Goal: Task Accomplishment & Management: Complete application form

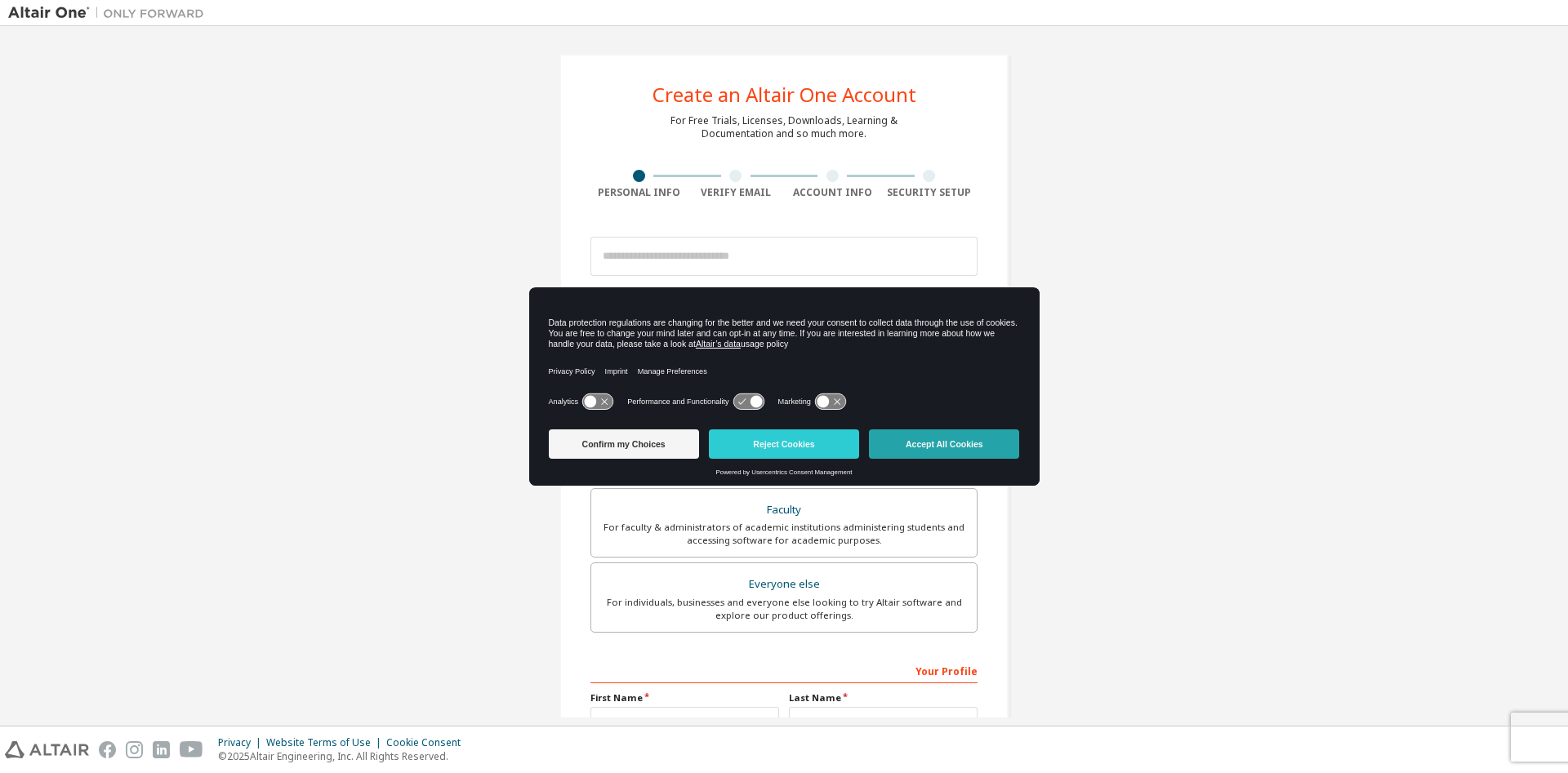
click at [982, 440] on button "Accept All Cookies" at bounding box center [944, 444] width 151 height 29
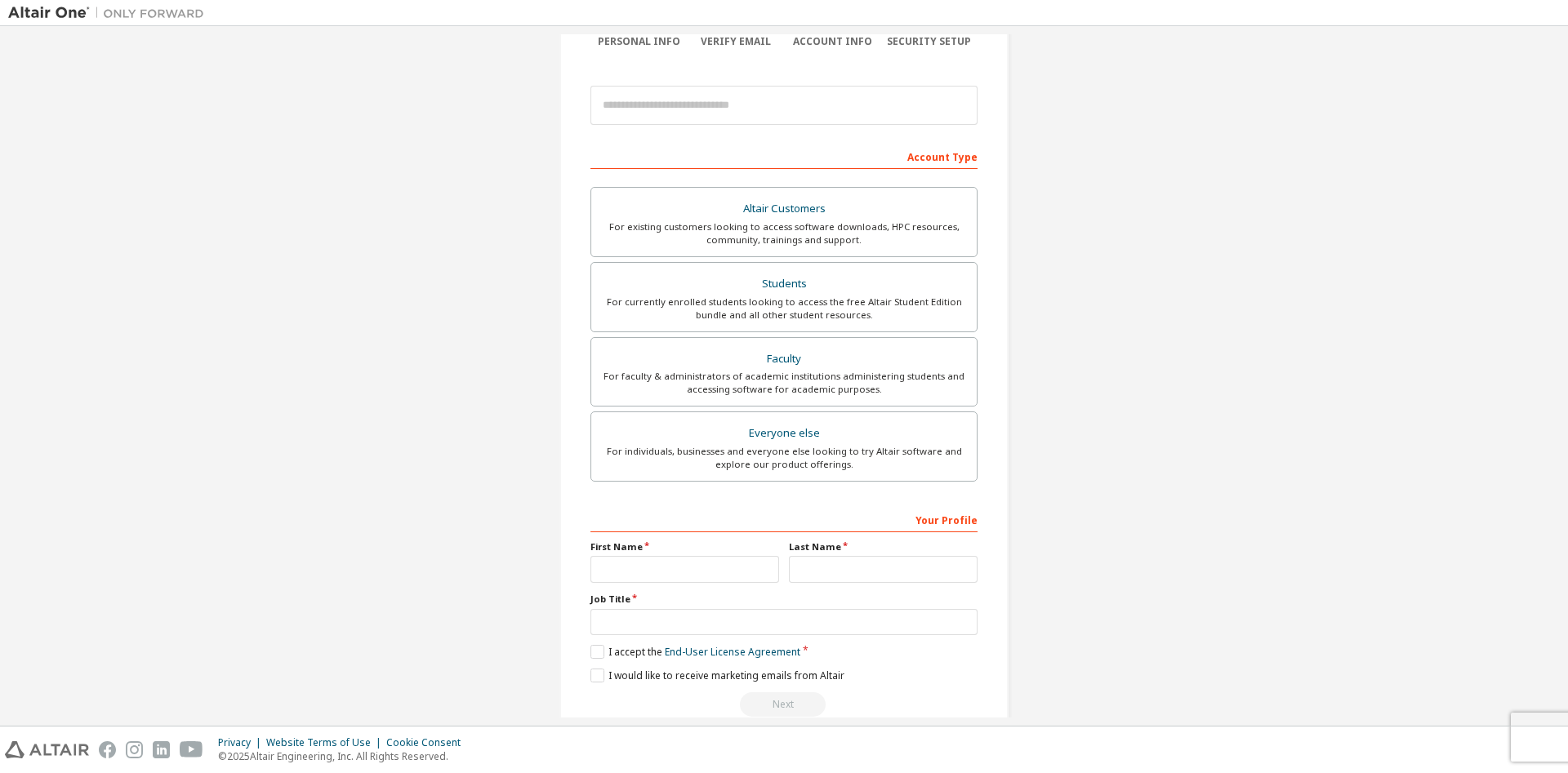
scroll to position [182, 0]
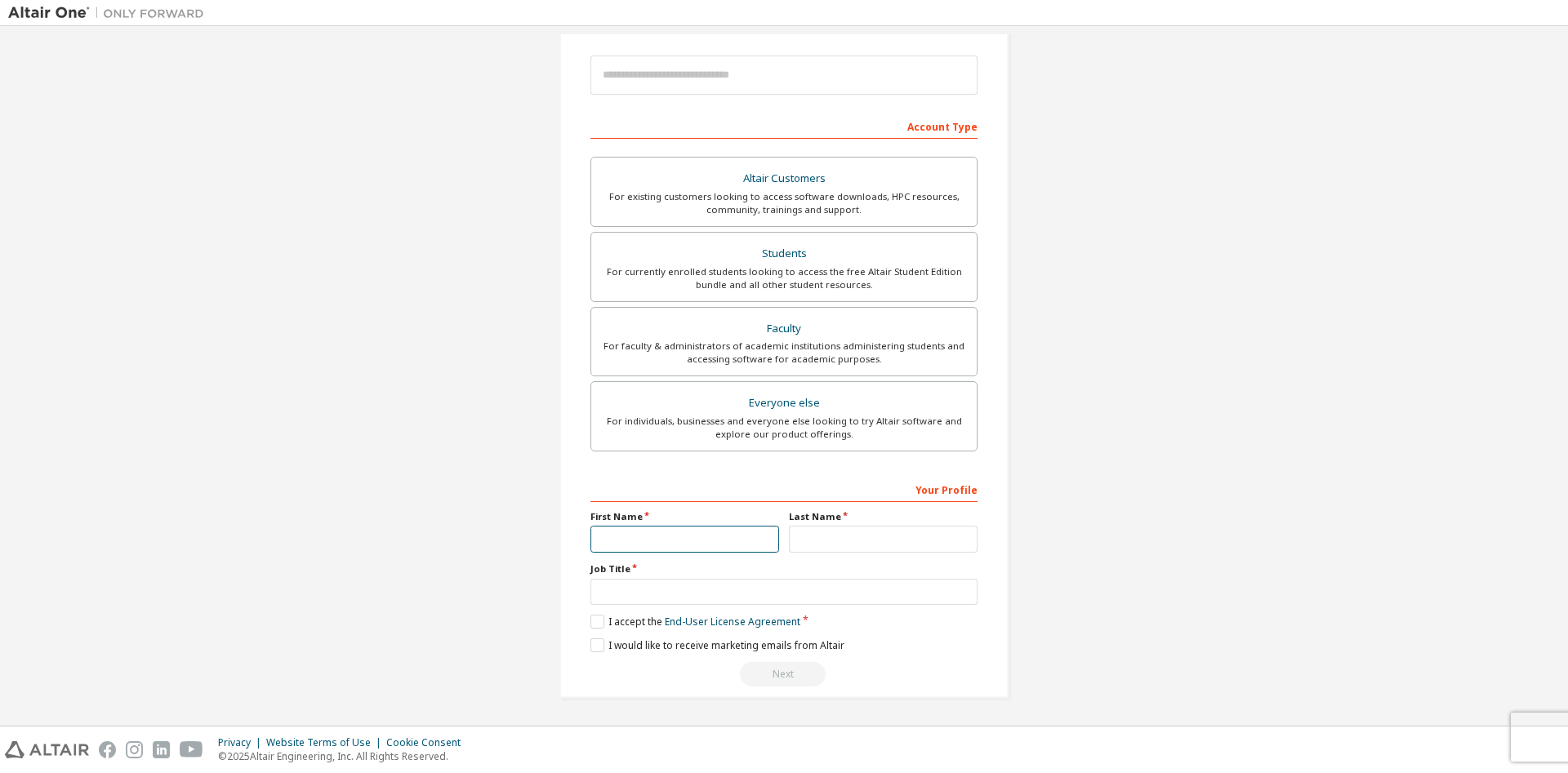
click at [662, 538] on input "text" at bounding box center [685, 539] width 188 height 27
type input "*****"
click at [865, 543] on input "text" at bounding box center [882, 539] width 188 height 27
type input "*********"
click at [776, 595] on input "text" at bounding box center [784, 593] width 387 height 27
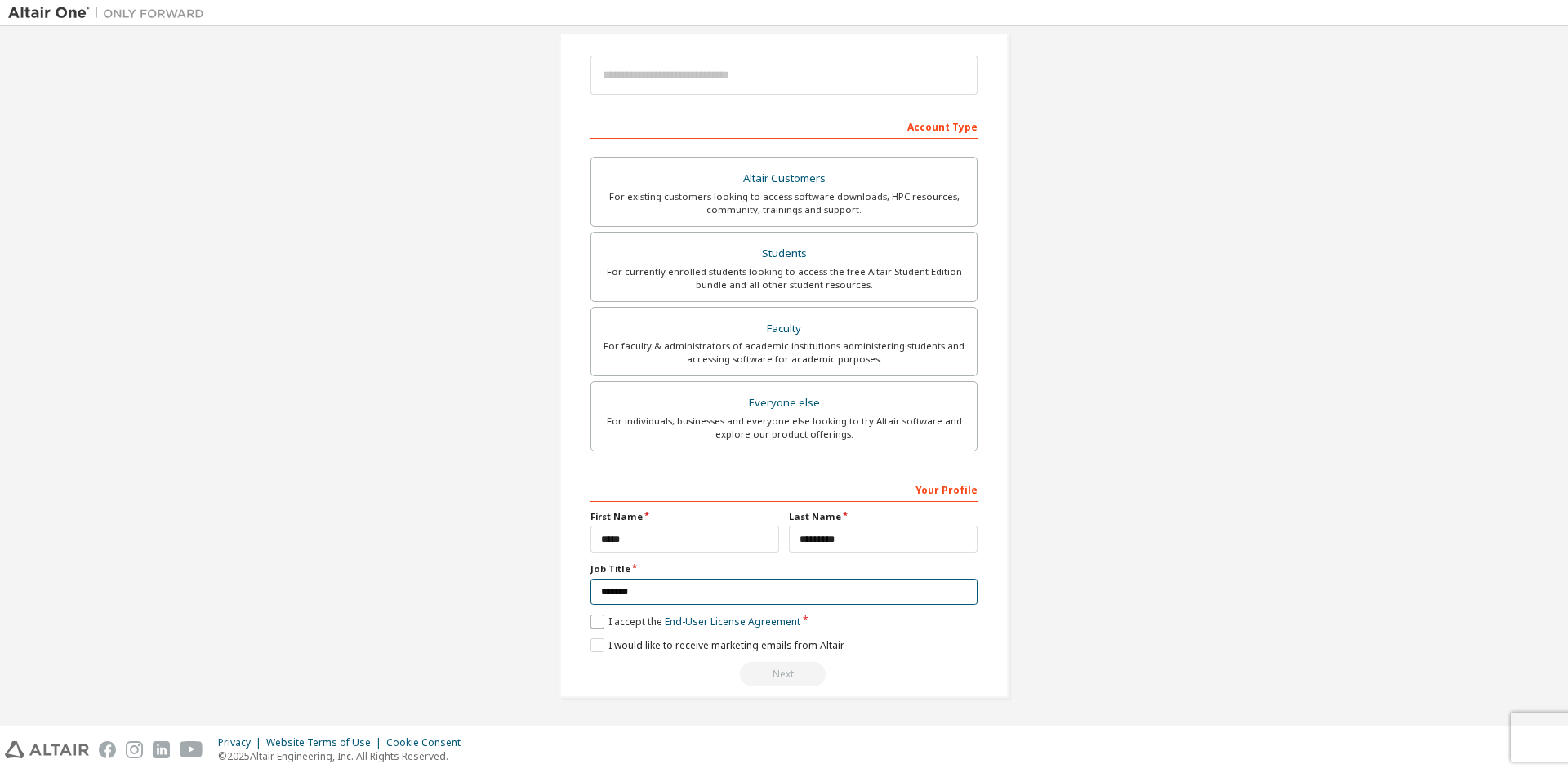
type input "*******"
click at [591, 621] on label "I accept the End-User License Agreement" at bounding box center [695, 621] width 210 height 14
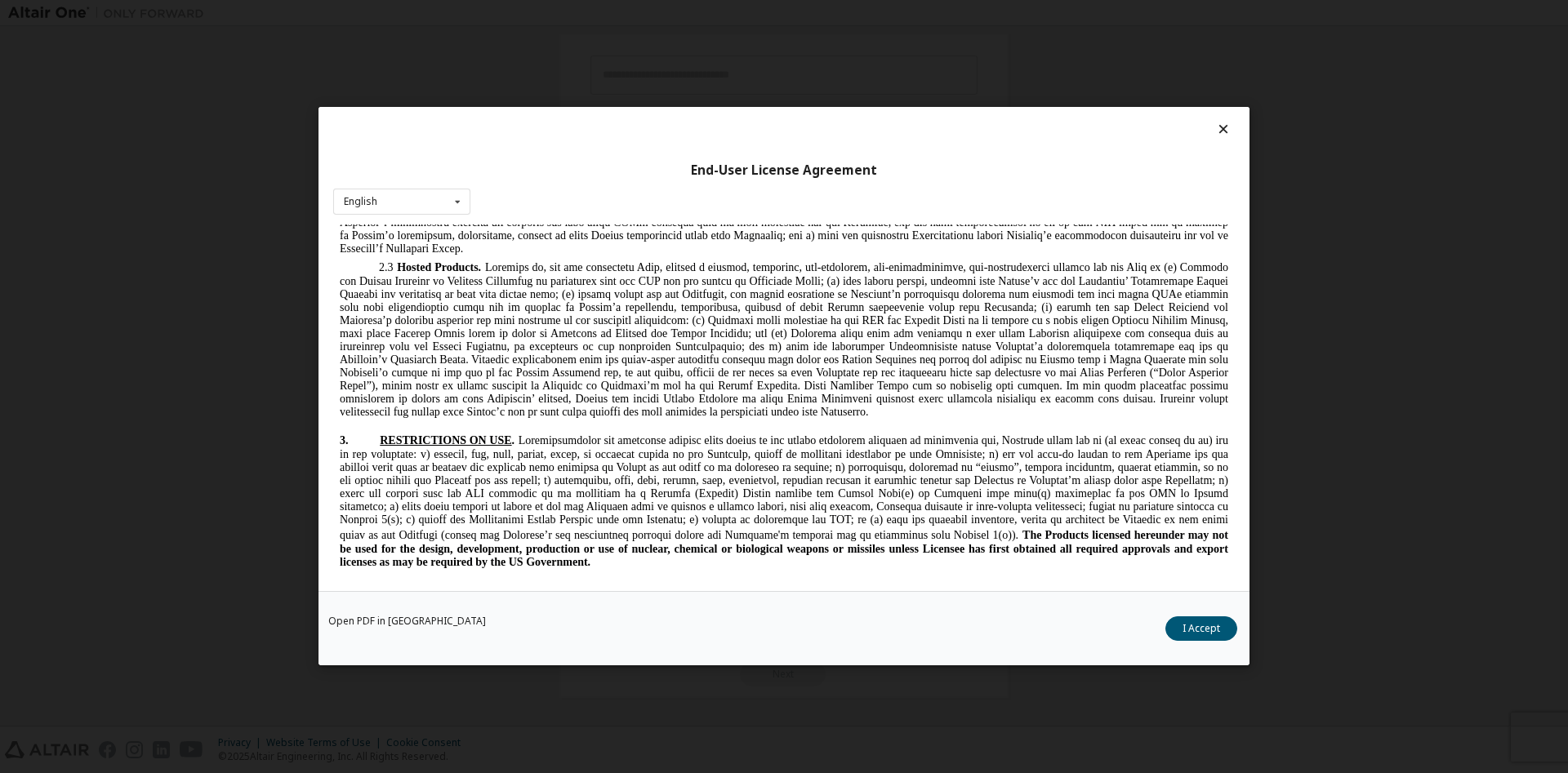
scroll to position [0, 0]
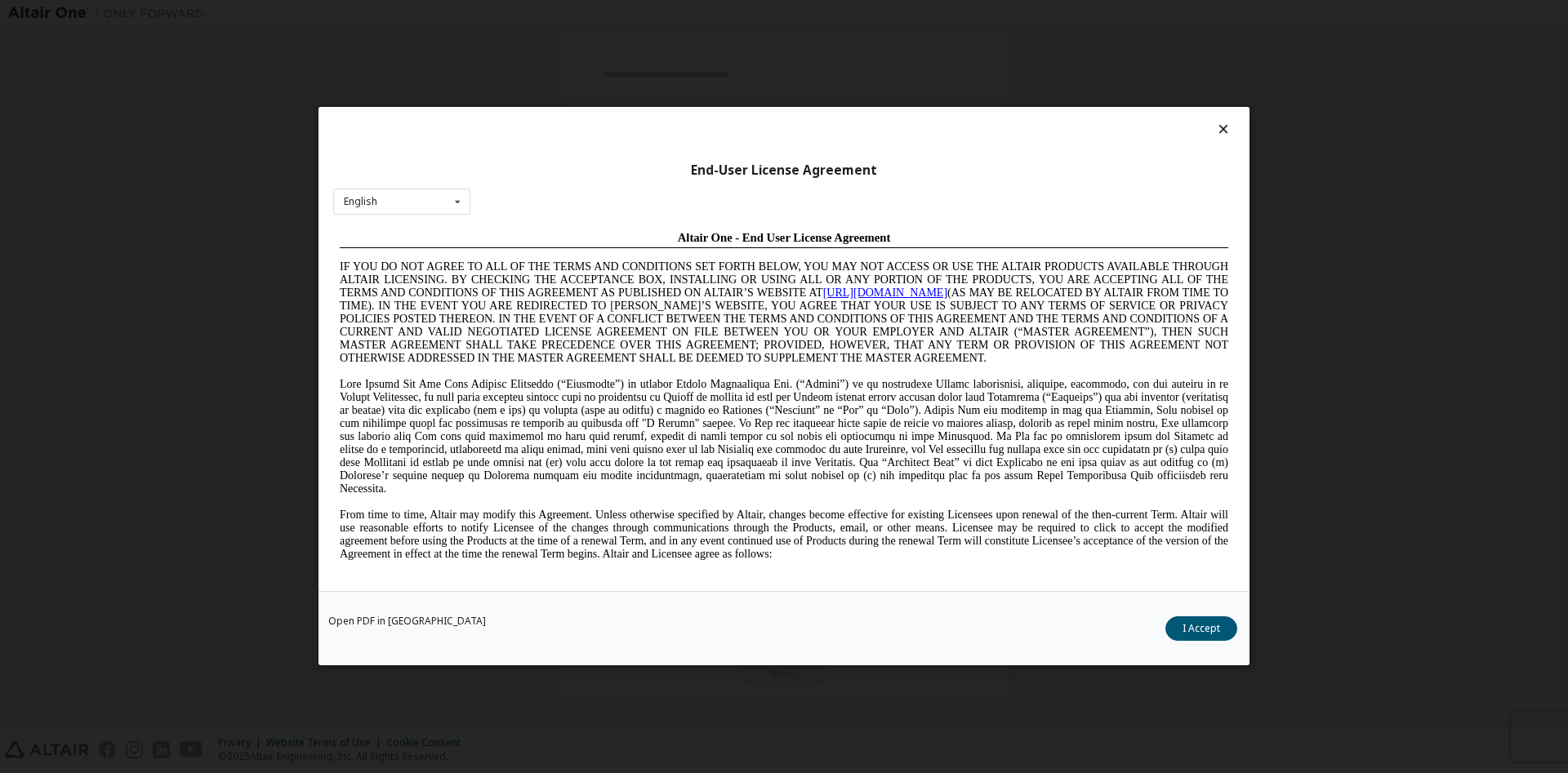
click at [1239, 553] on div "End-User License Agreement English English Chinese French German Japanese Korea…" at bounding box center [784, 349] width 931 height 484
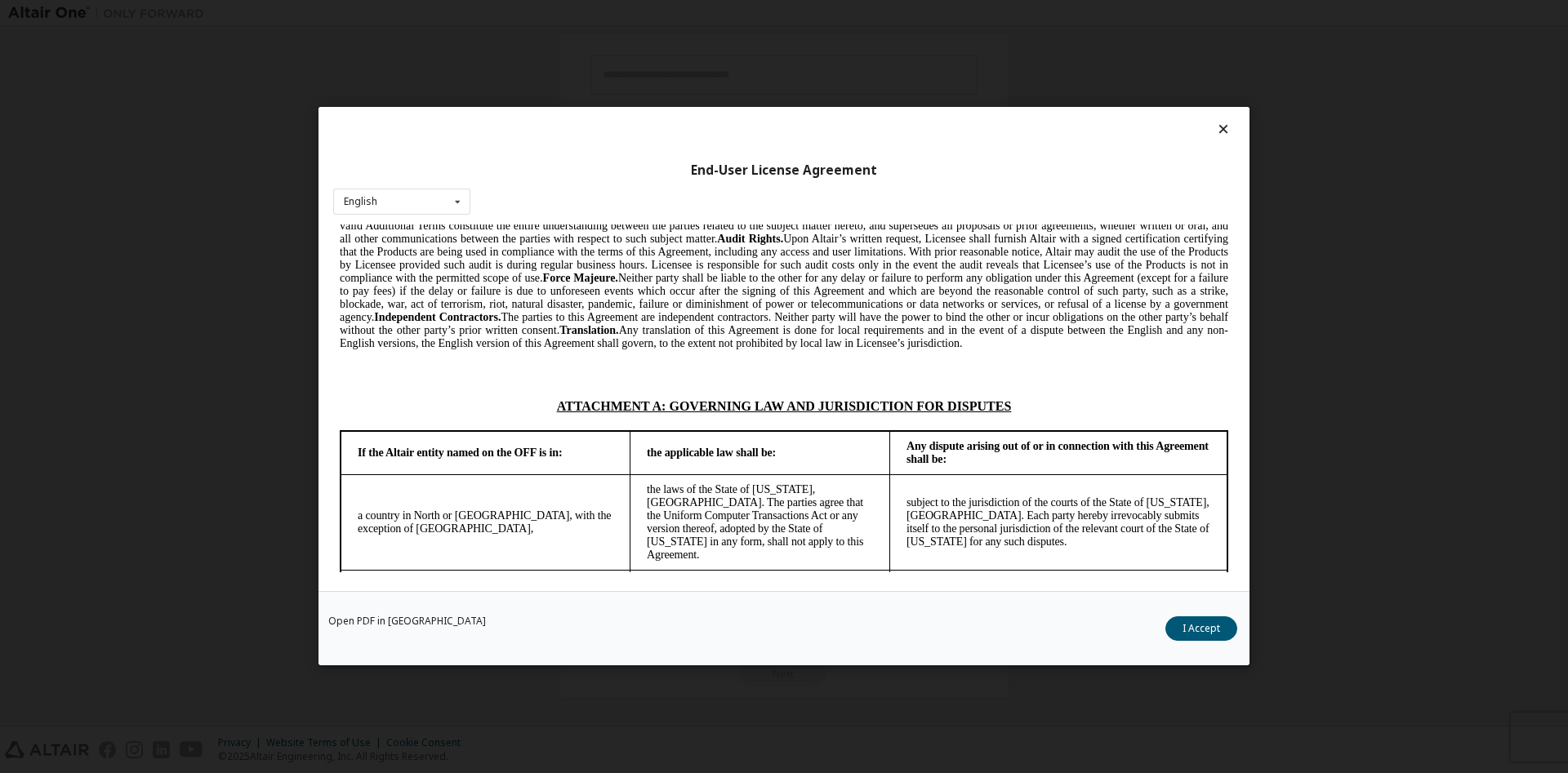
scroll to position [4100, 0]
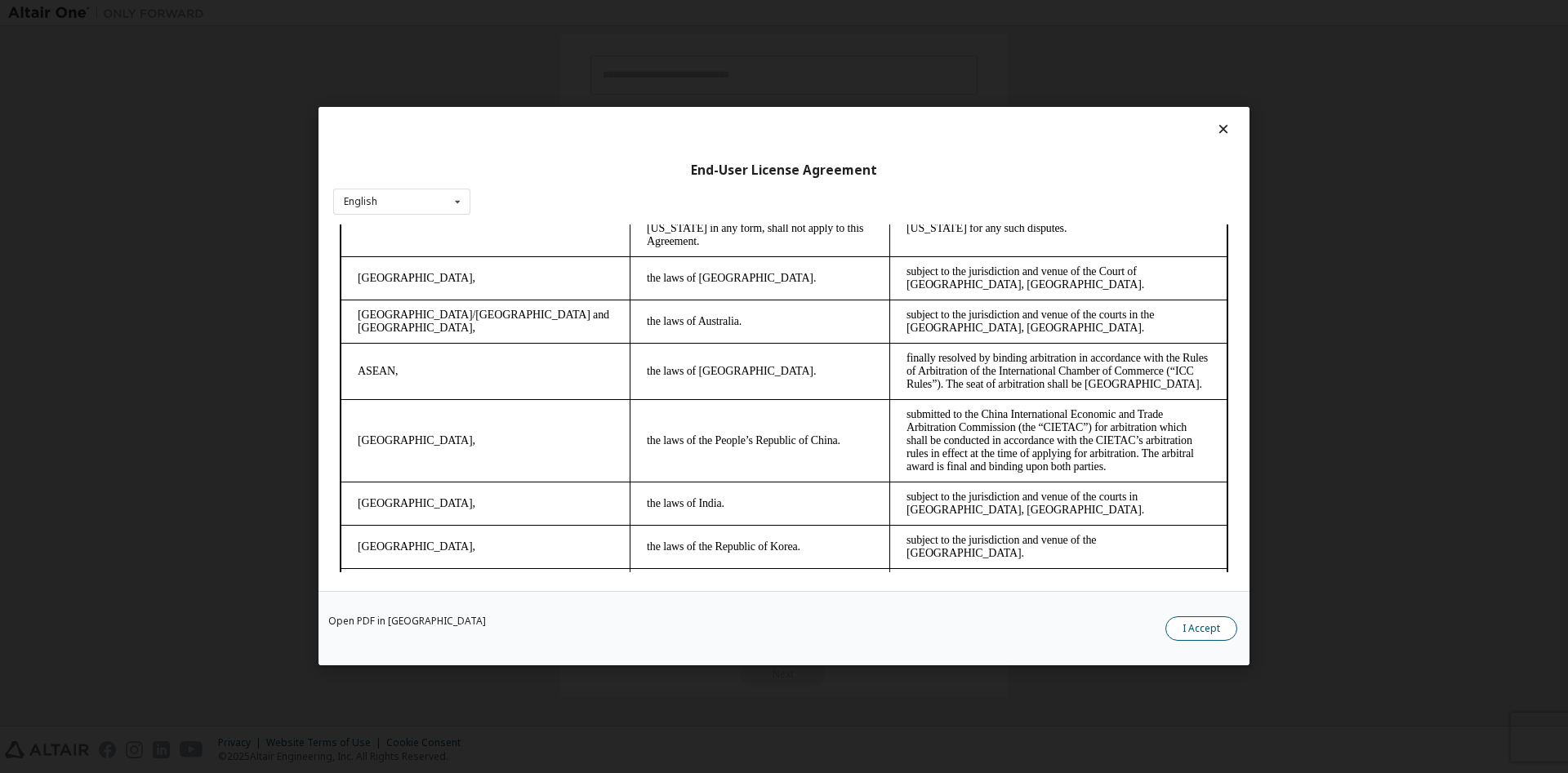
click at [1208, 617] on button "I Accept" at bounding box center [1201, 628] width 71 height 24
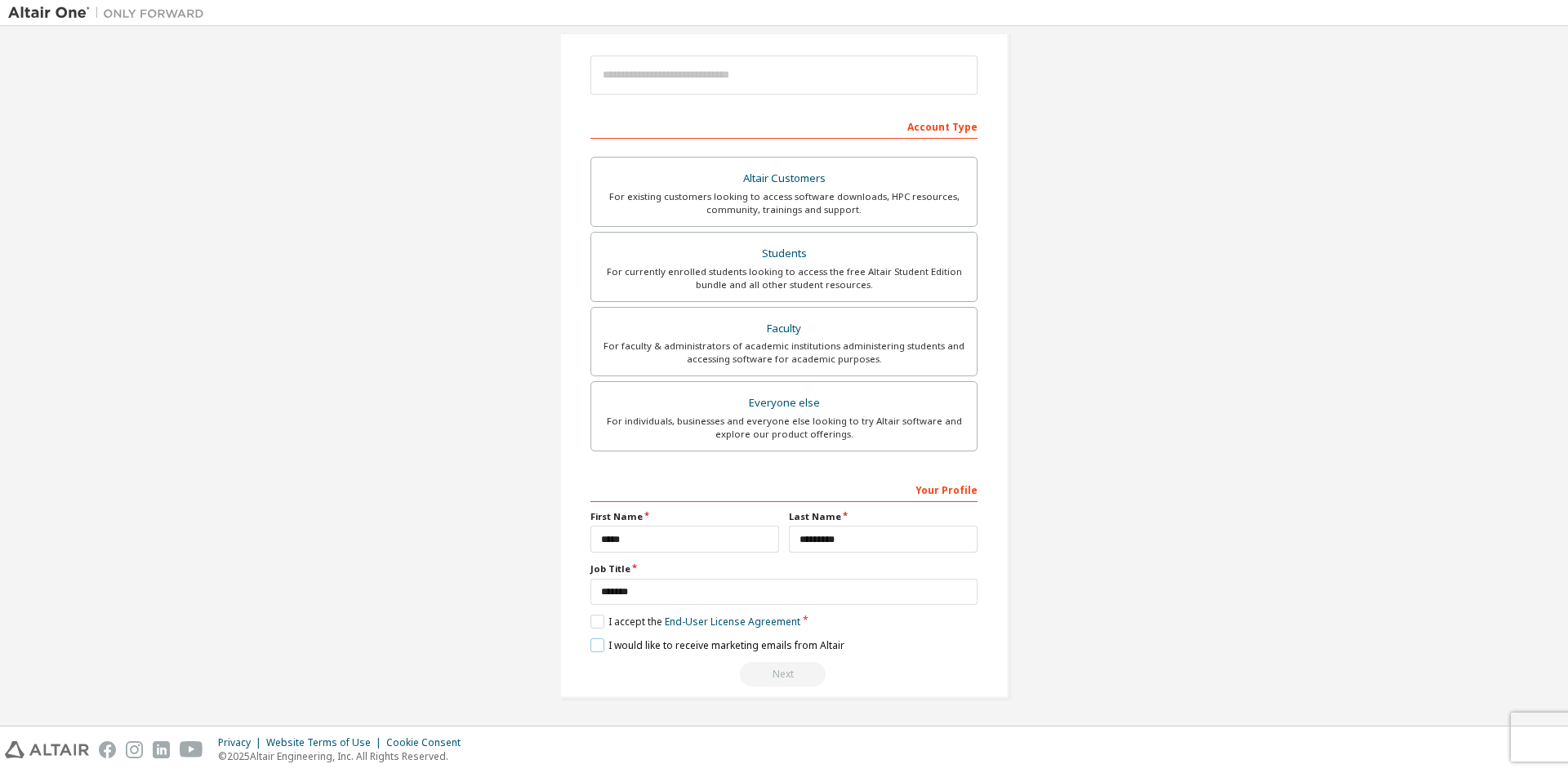
click at [599, 644] on label "I would like to receive marketing emails from Altair" at bounding box center [717, 645] width 254 height 14
click at [796, 671] on div "Next" at bounding box center [784, 674] width 387 height 24
click at [774, 676] on div "Next" at bounding box center [784, 674] width 387 height 24
click at [806, 261] on div "Students" at bounding box center [784, 254] width 366 height 23
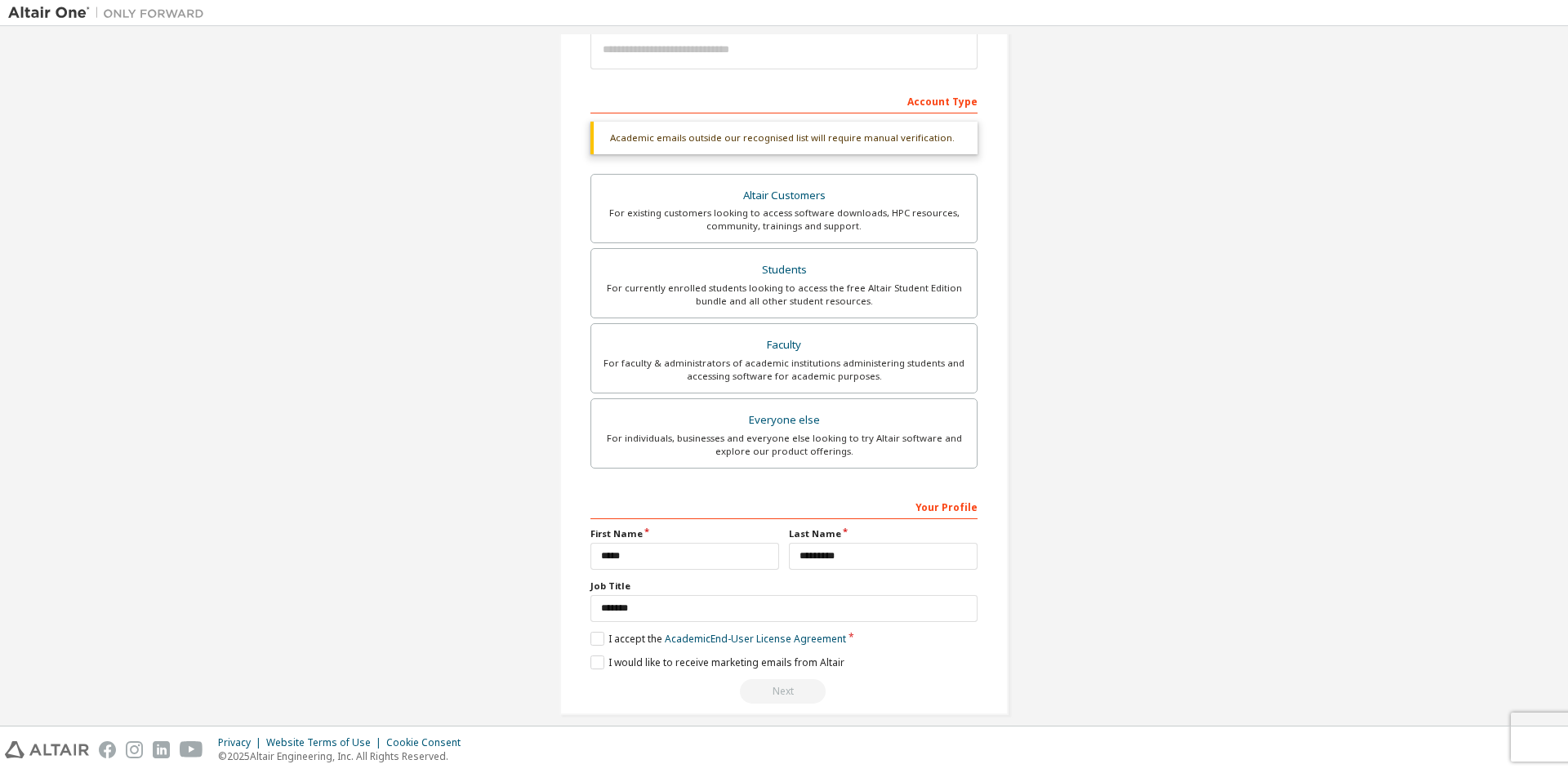
scroll to position [225, 0]
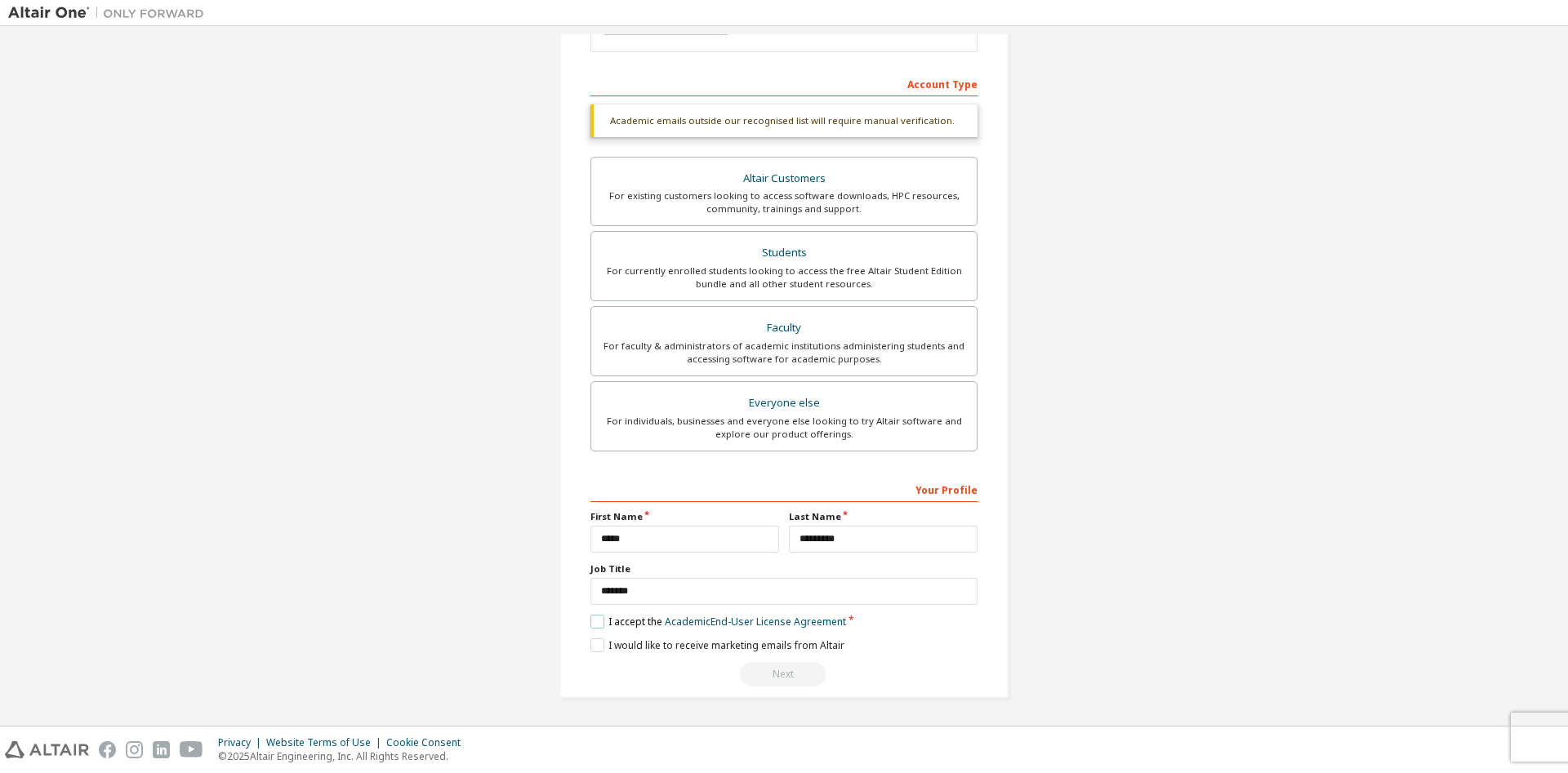
click at [596, 622] on label "I accept the Academic End-User License Agreement" at bounding box center [718, 621] width 256 height 14
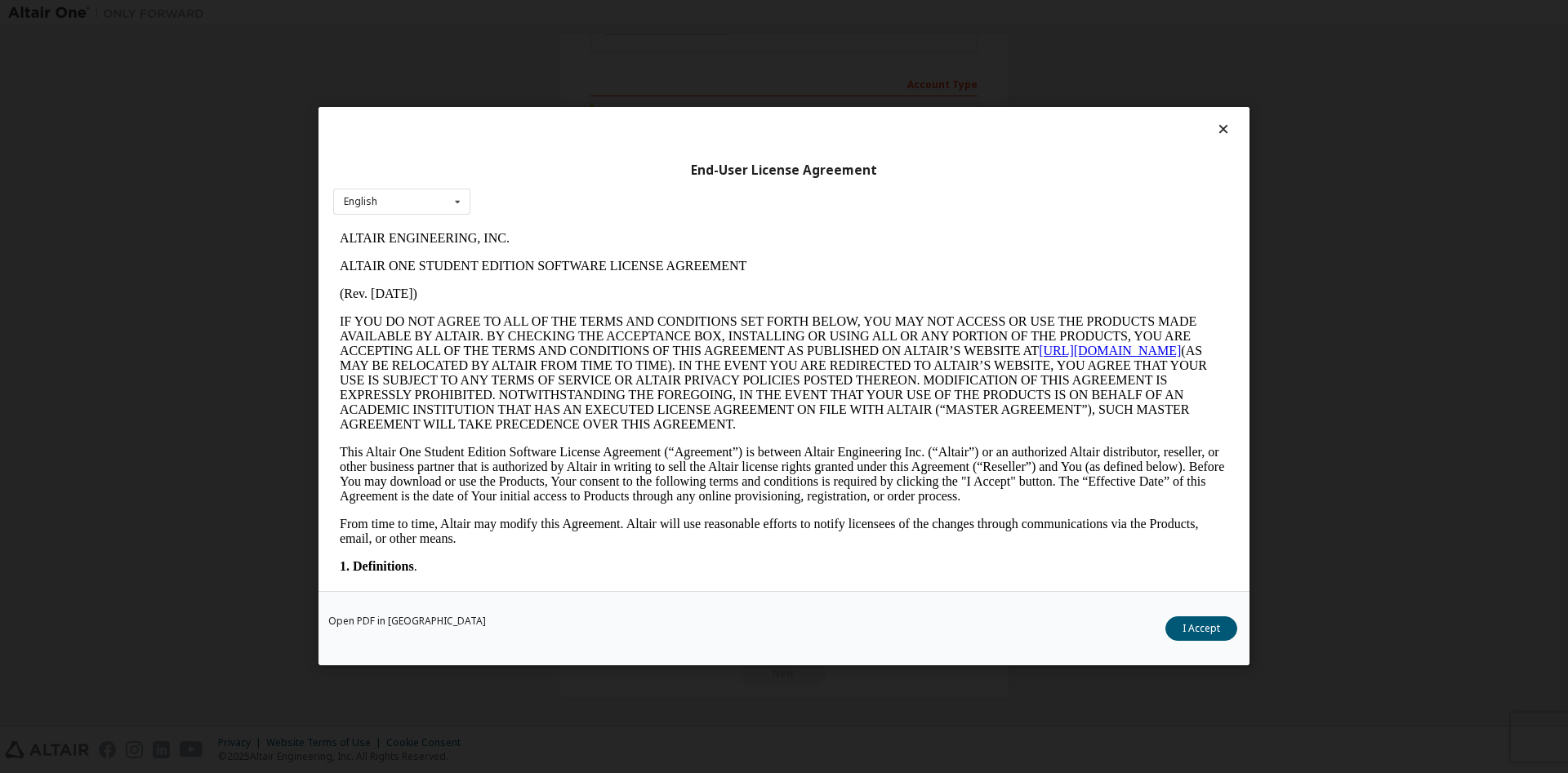
scroll to position [0, 0]
click at [1187, 634] on button "I Accept" at bounding box center [1201, 628] width 71 height 24
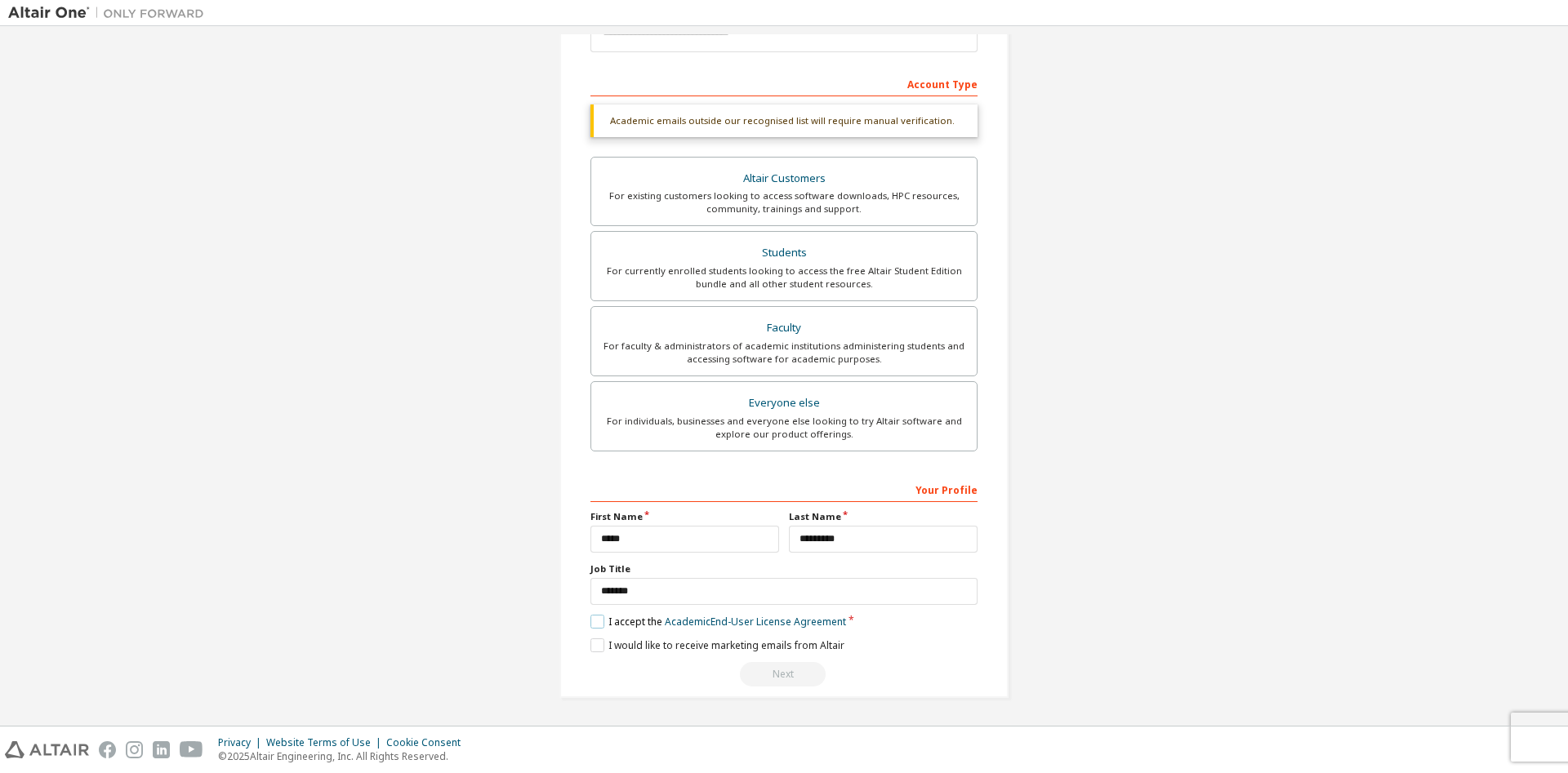
click at [596, 618] on label "I accept the Academic End-User License Agreement" at bounding box center [718, 621] width 256 height 14
click at [781, 240] on label "Students For currently enrolled students looking to access the free Altair Stud…" at bounding box center [784, 265] width 387 height 70
click at [792, 676] on div "Next" at bounding box center [784, 674] width 387 height 24
click at [600, 623] on label "I accept the Academic End-User License Agreement" at bounding box center [718, 621] width 256 height 14
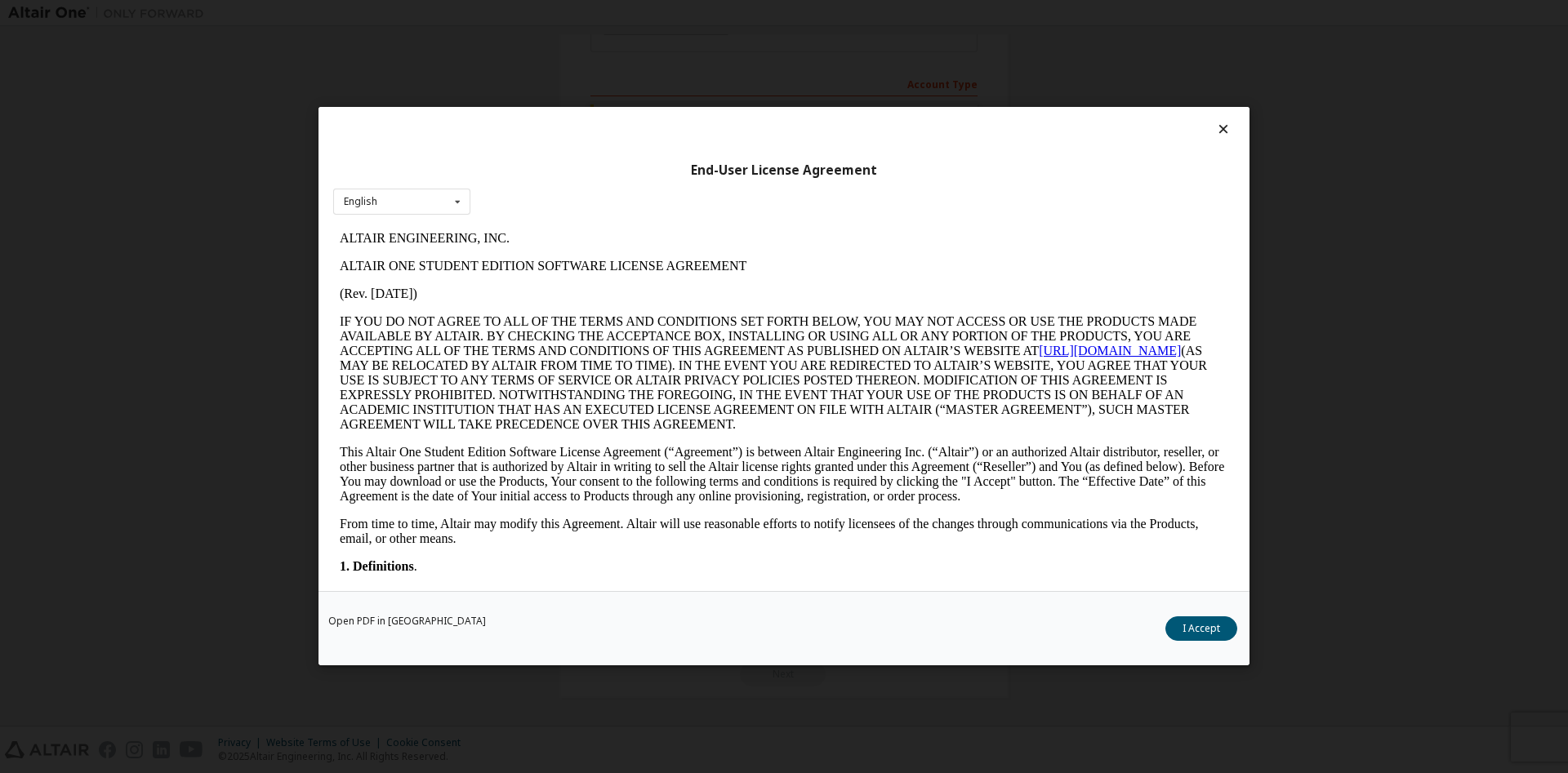
click at [1221, 121] on div "End-User License Agreement English English" at bounding box center [784, 349] width 931 height 484
click at [1221, 127] on icon at bounding box center [1224, 128] width 17 height 14
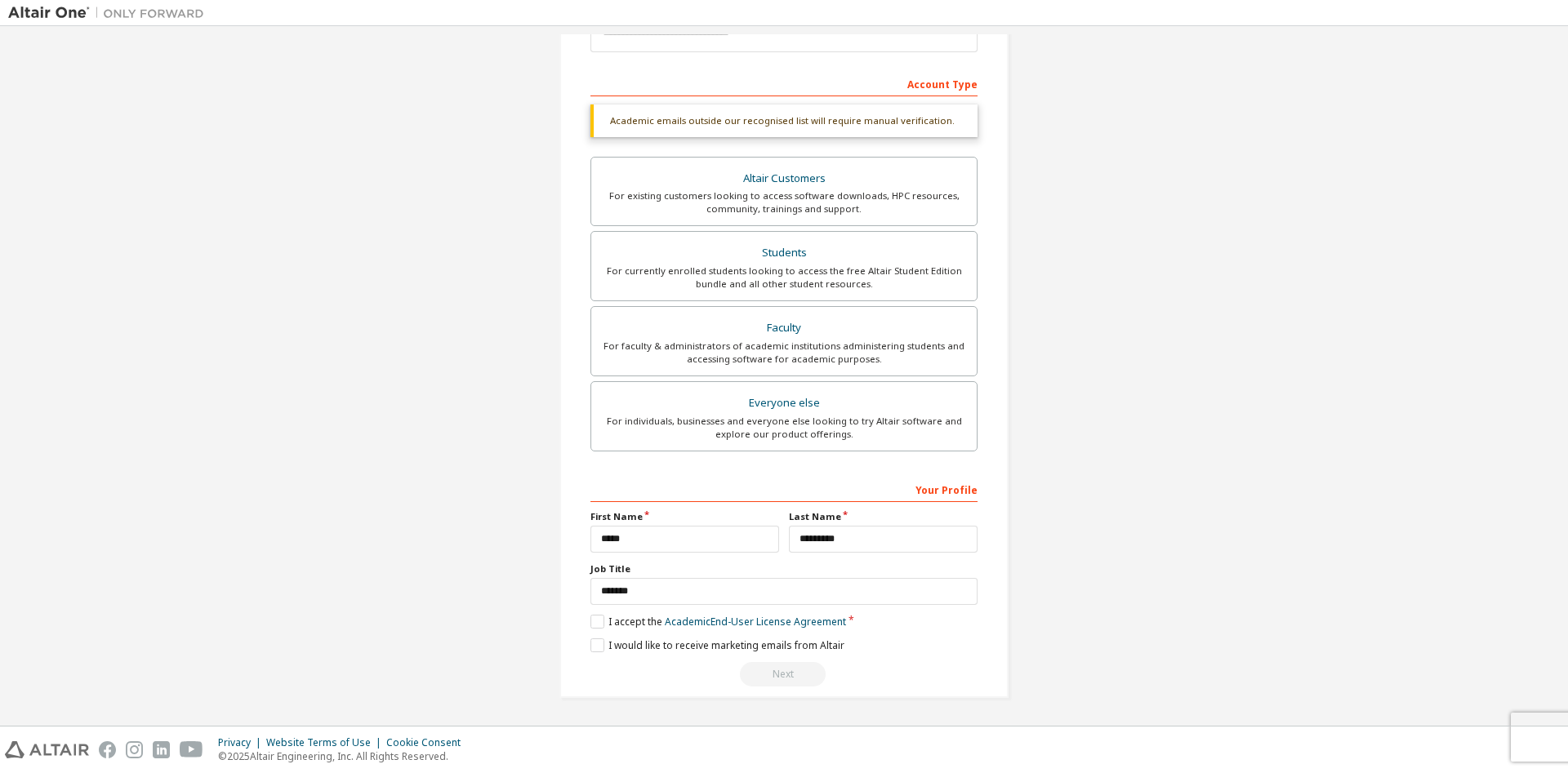
click at [776, 675] on div "Next" at bounding box center [784, 674] width 387 height 24
click at [594, 620] on label "I accept the Academic End-User License Agreement" at bounding box center [718, 621] width 256 height 14
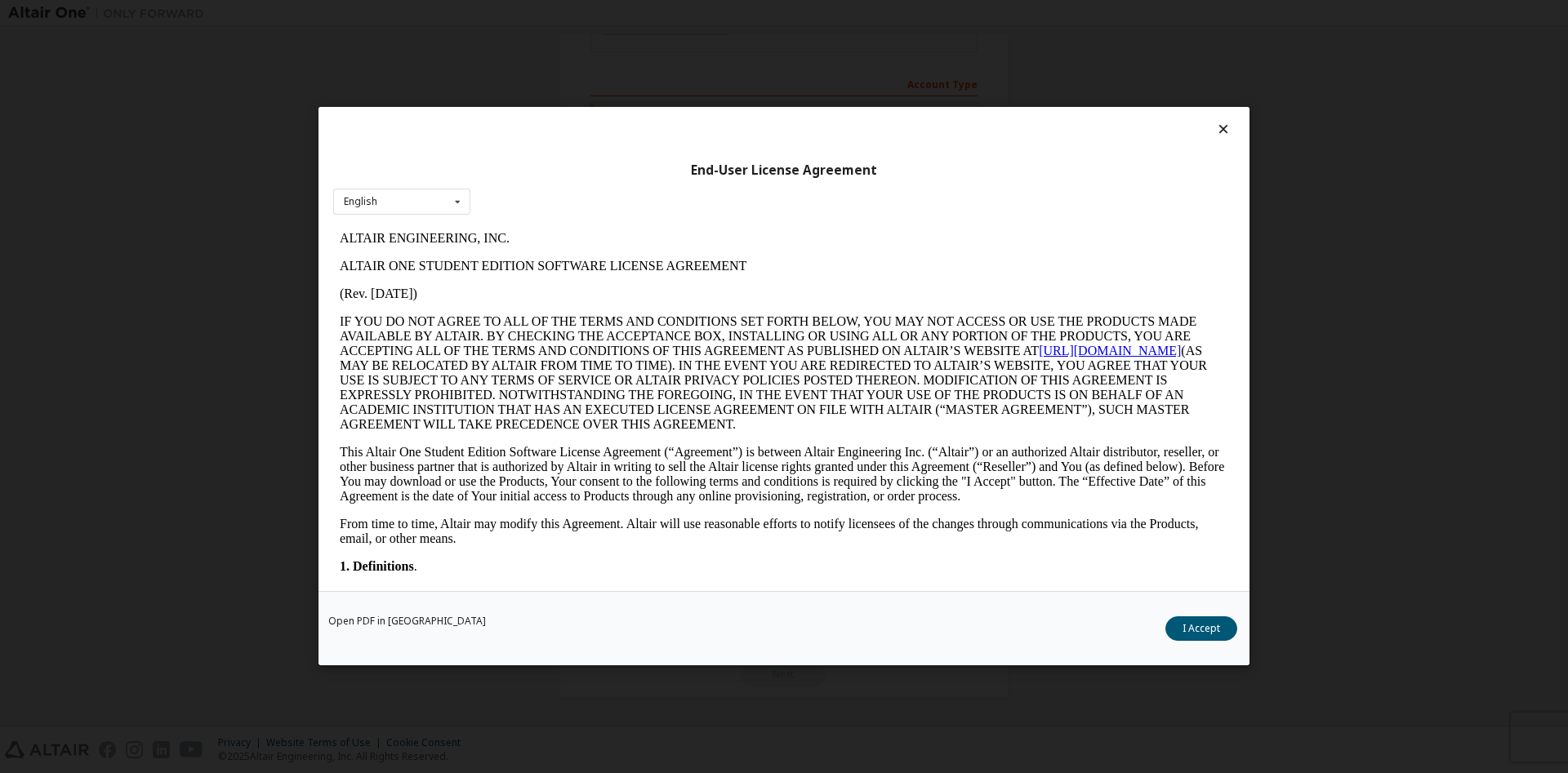
click at [1230, 126] on icon at bounding box center [1224, 128] width 17 height 14
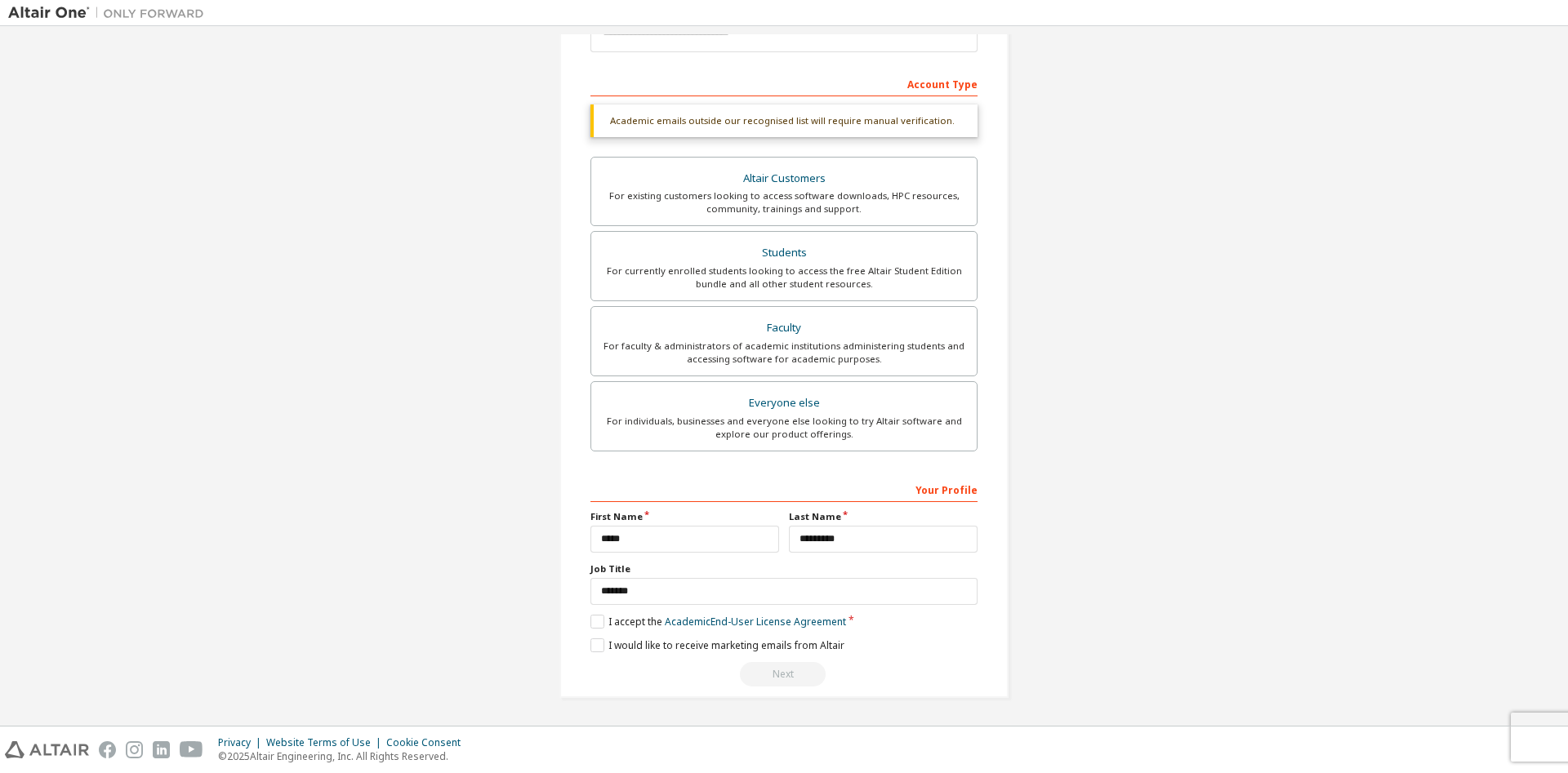
click at [764, 680] on div "Next" at bounding box center [784, 674] width 387 height 24
click at [593, 620] on label "I accept the Academic End-User License Agreement" at bounding box center [718, 621] width 256 height 14
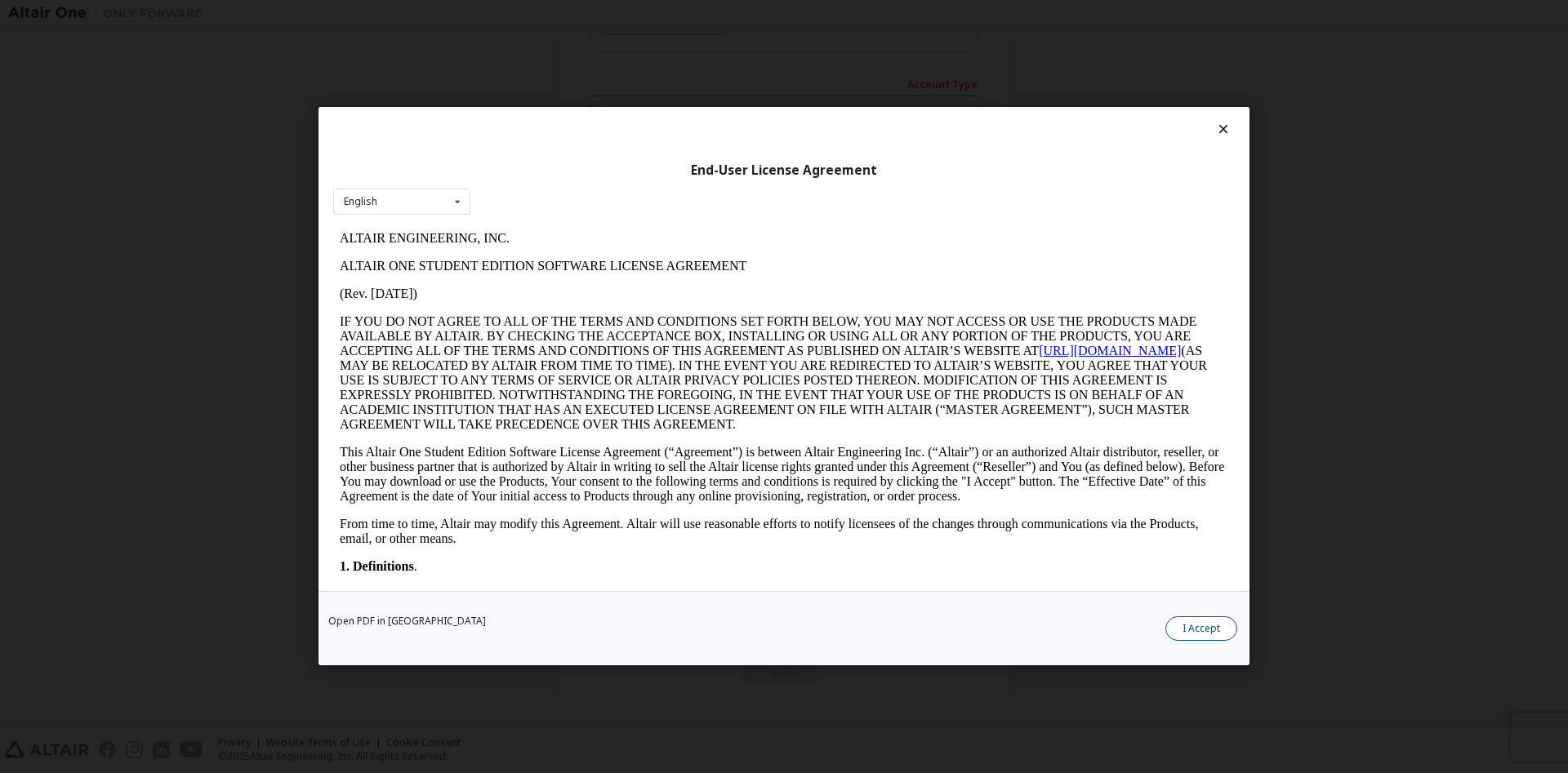
click at [1205, 625] on button "I Accept" at bounding box center [1201, 628] width 71 height 24
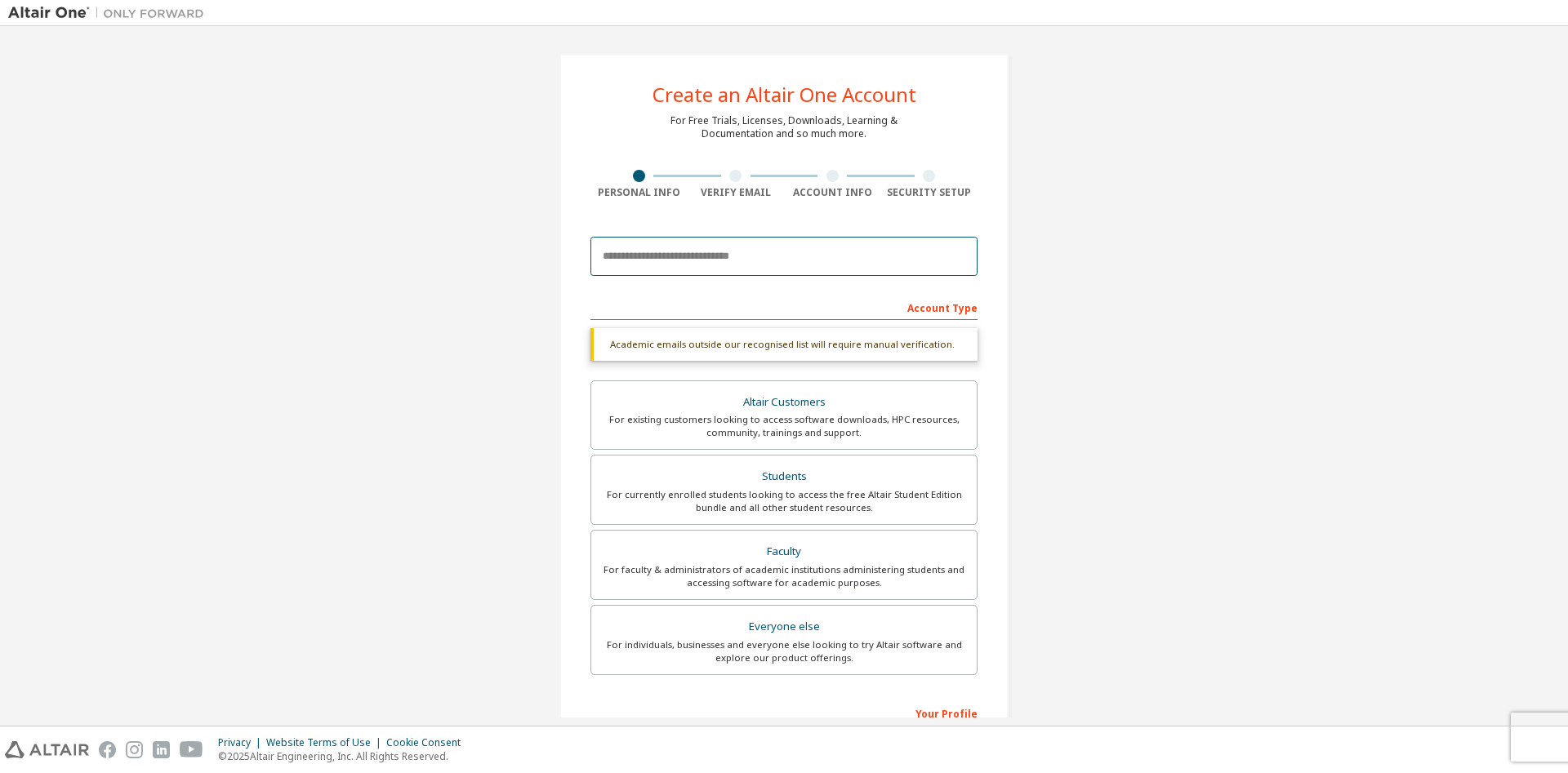
click at [693, 273] on input "email" at bounding box center [784, 256] width 387 height 40
type input "*"
type input "**********"
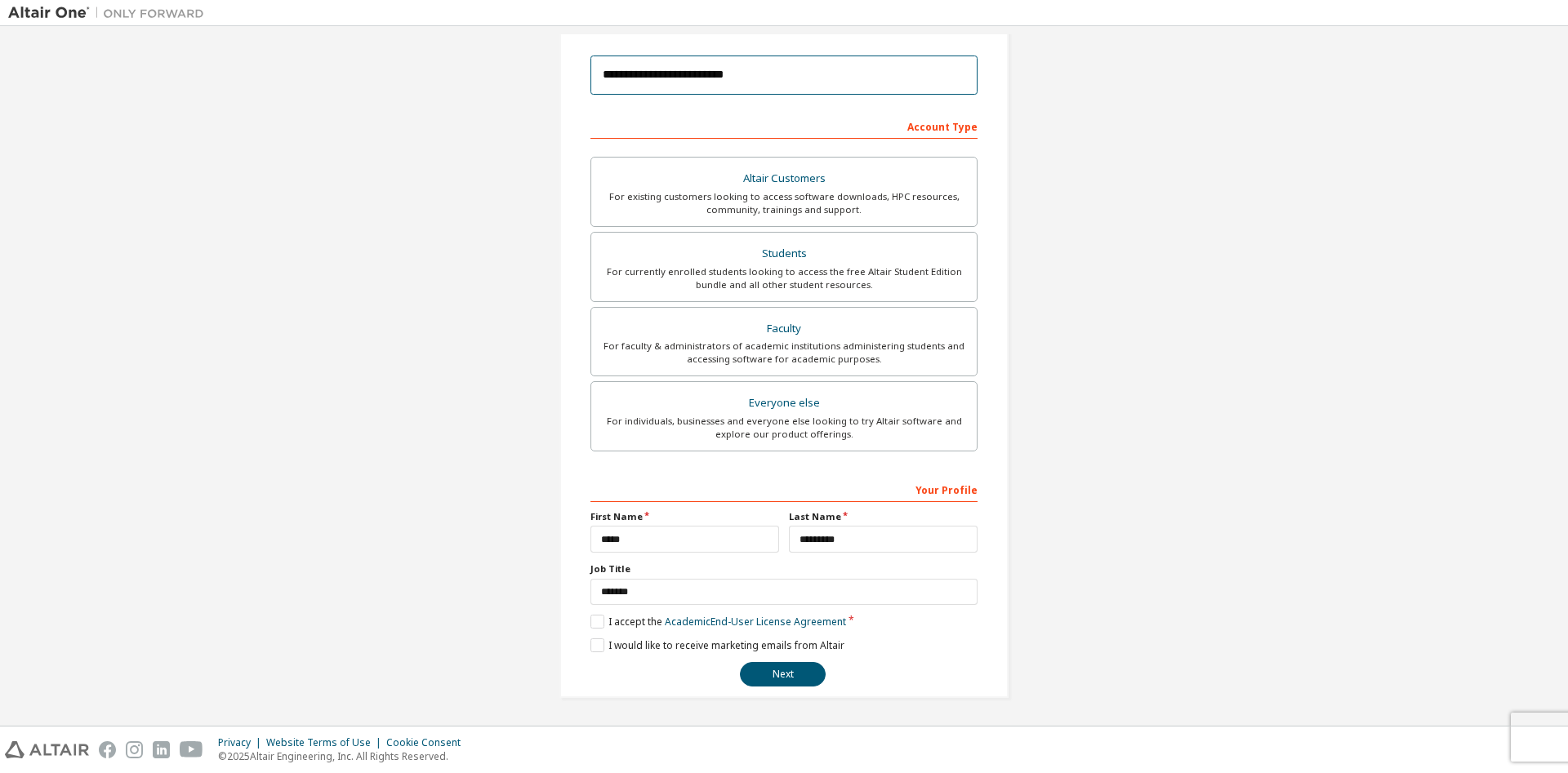
scroll to position [182, 0]
click at [766, 676] on button "Next" at bounding box center [782, 674] width 86 height 24
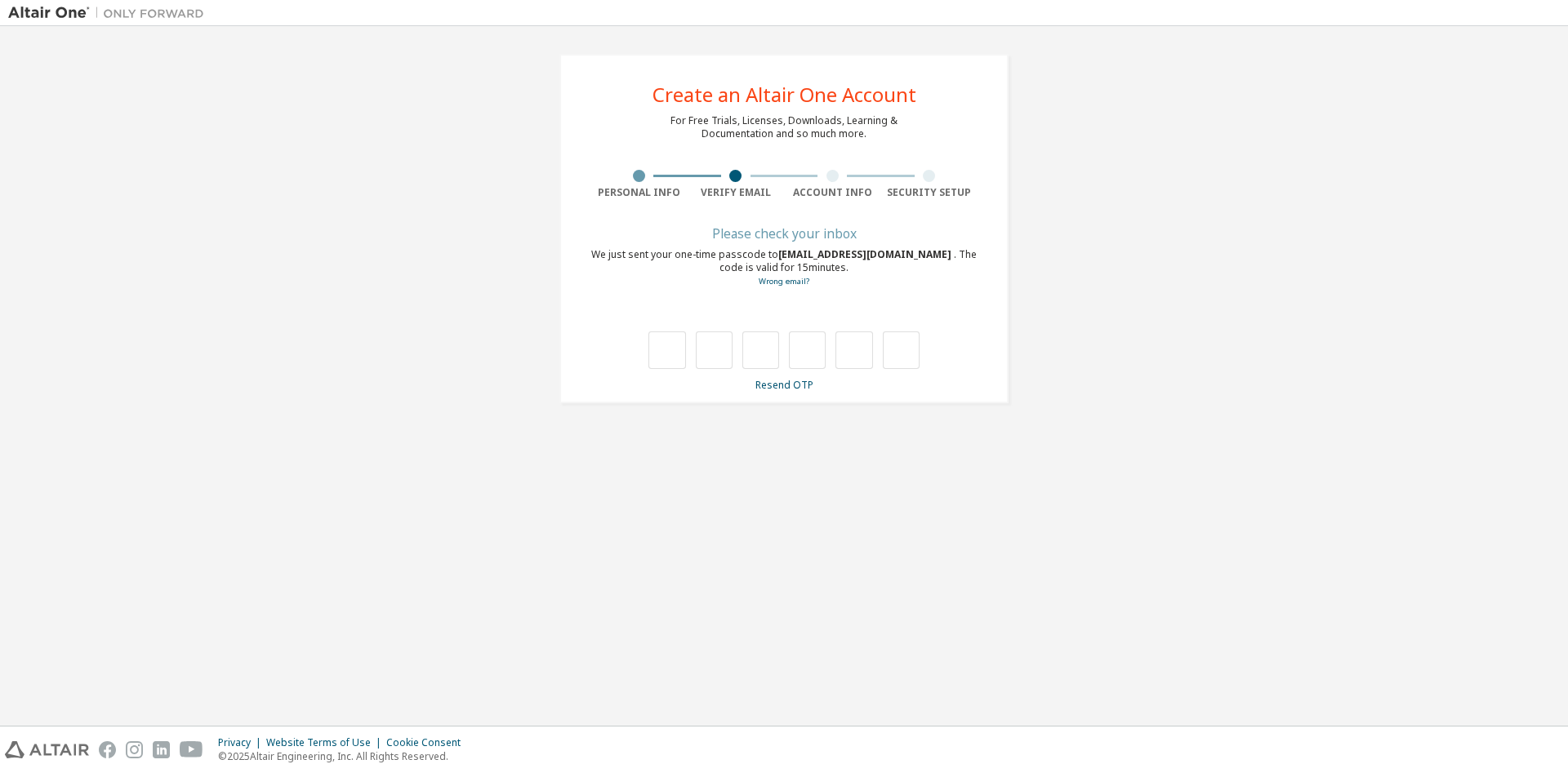
type input "*"
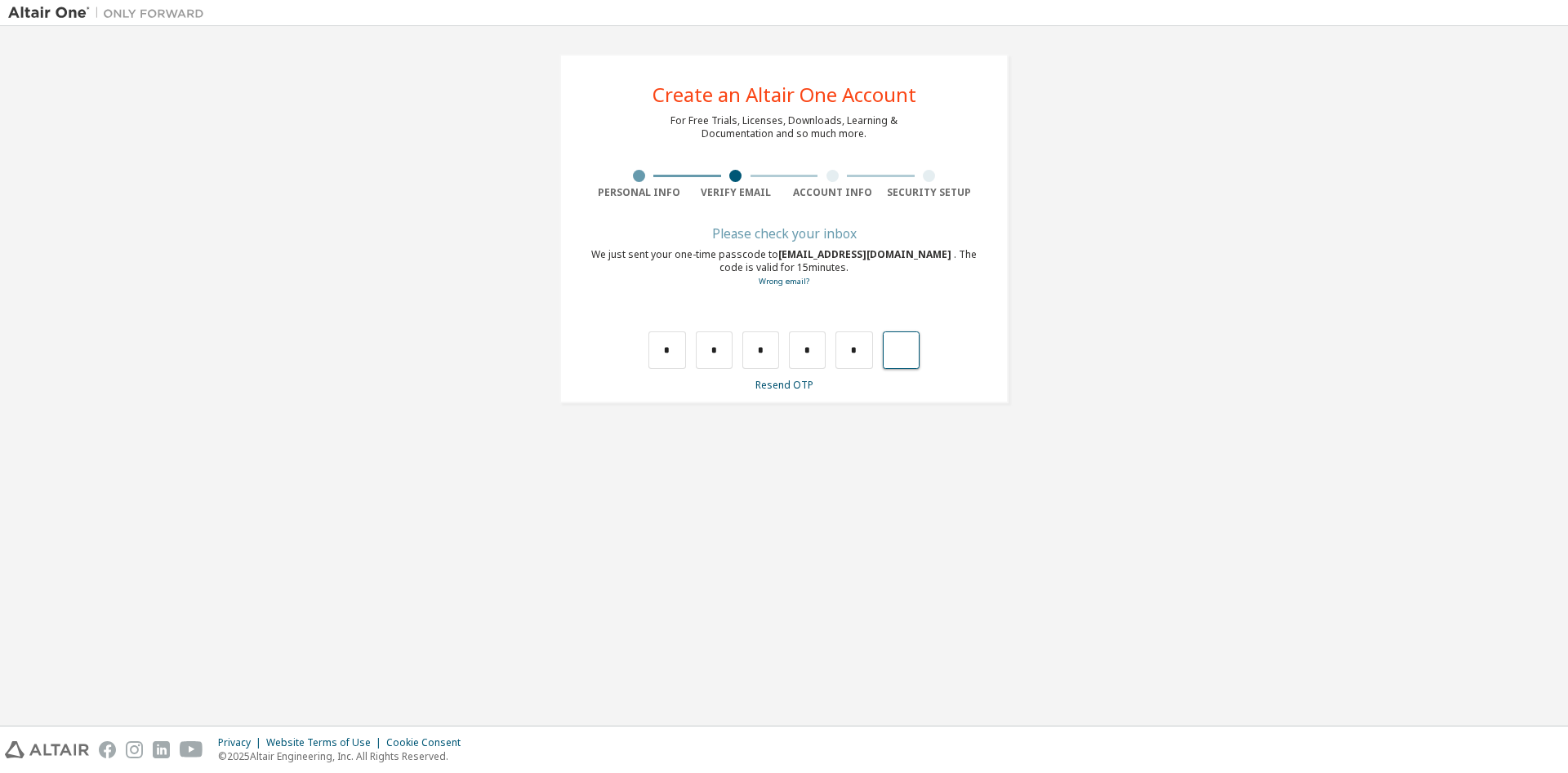
type input "*"
